Goal: Task Accomplishment & Management: Complete application form

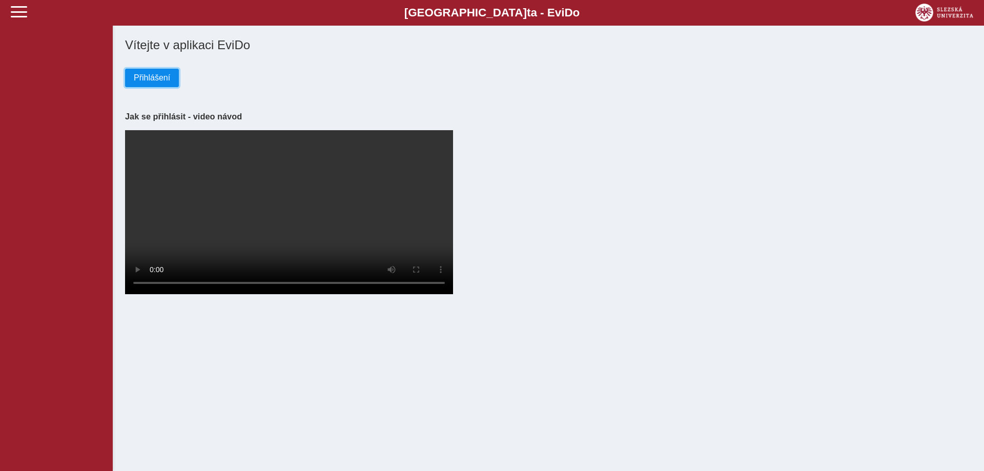
click at [134, 75] on span "Přihlášení" at bounding box center [152, 77] width 36 height 9
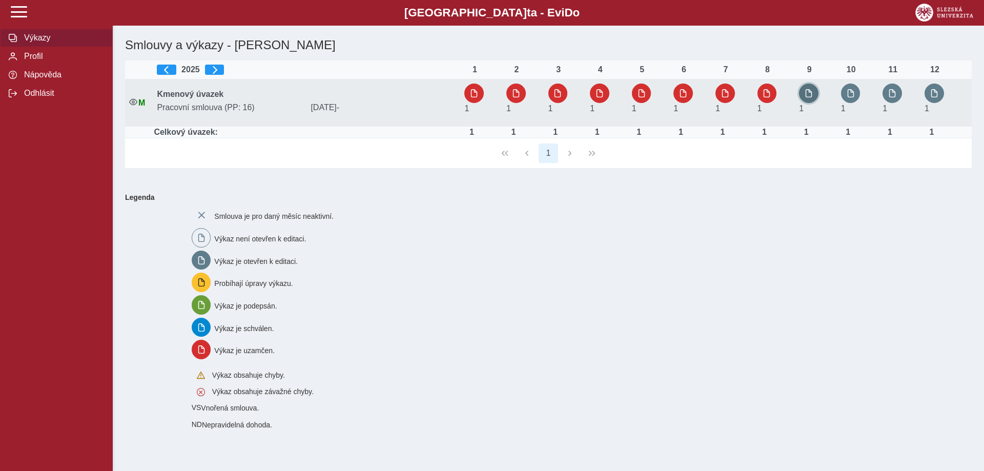
click at [811, 94] on span "button" at bounding box center [809, 93] width 8 height 8
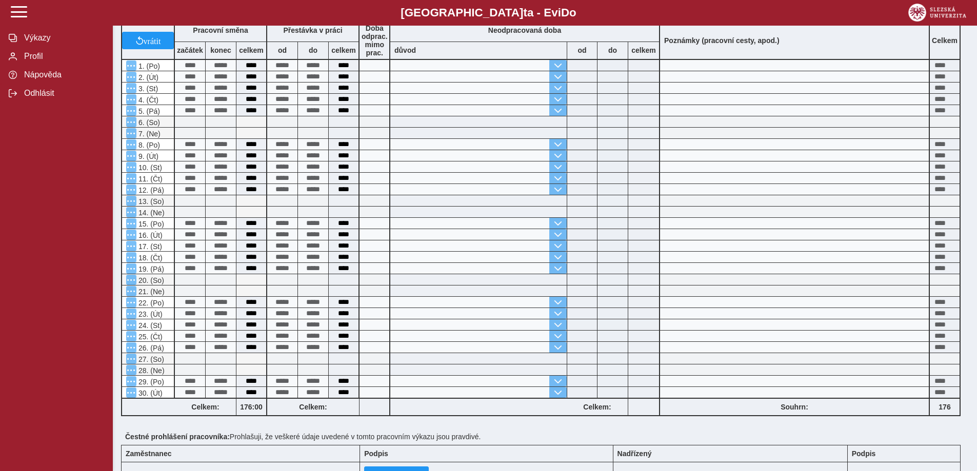
scroll to position [210, 0]
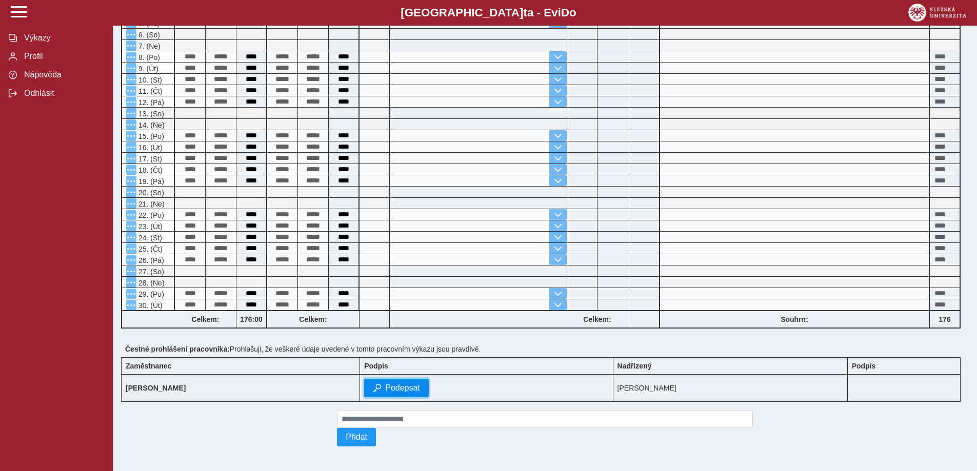
click at [420, 386] on span "Podepsat" at bounding box center [402, 388] width 35 height 9
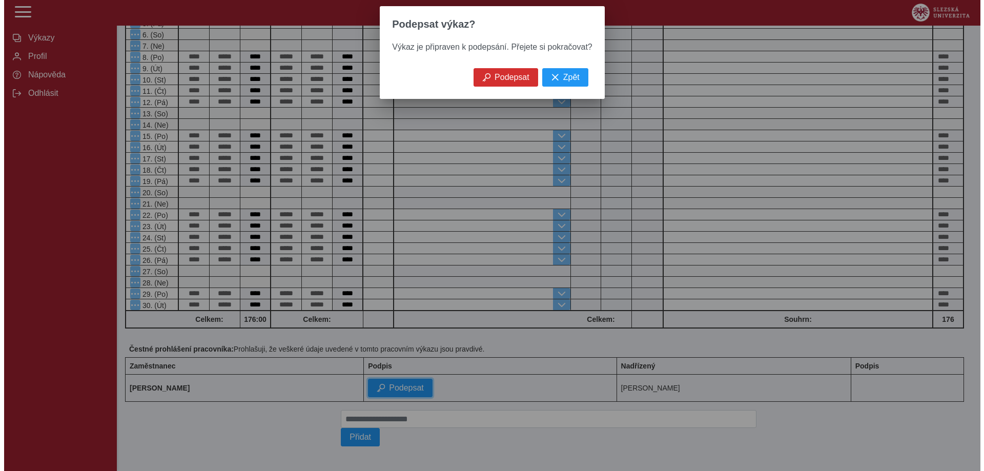
scroll to position [196, 0]
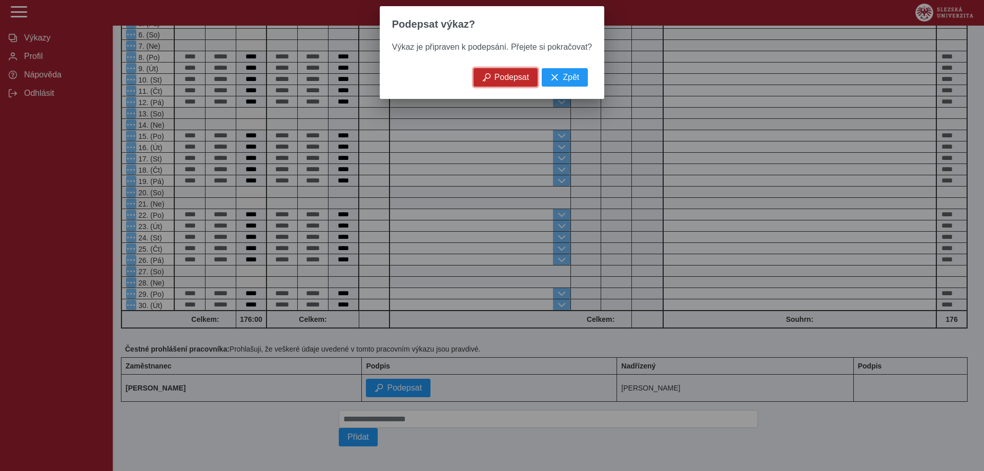
click at [513, 79] on span "Podepsat" at bounding box center [512, 77] width 35 height 9
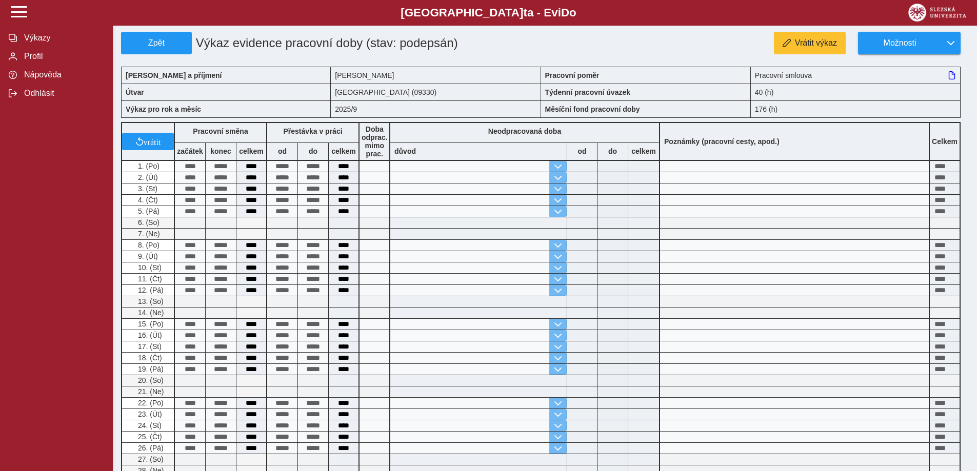
scroll to position [0, 0]
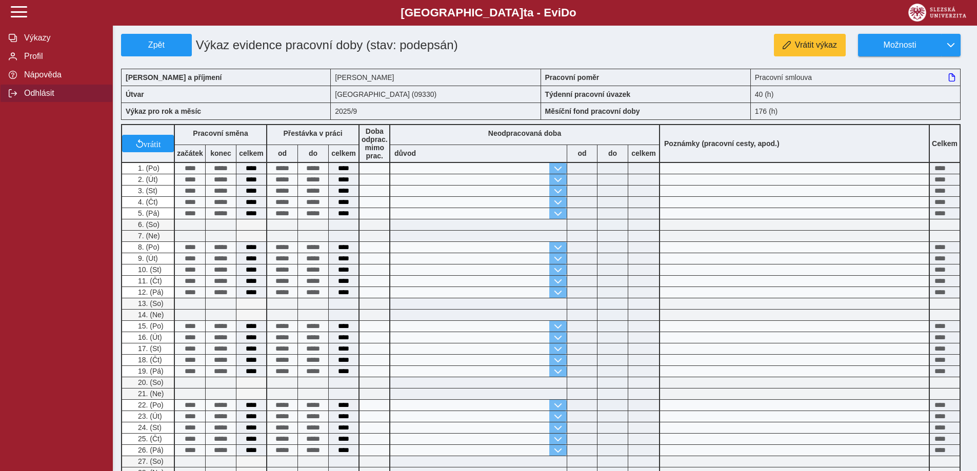
click at [40, 98] on span "Odhlásit" at bounding box center [62, 93] width 83 height 9
